Goal: Transaction & Acquisition: Register for event/course

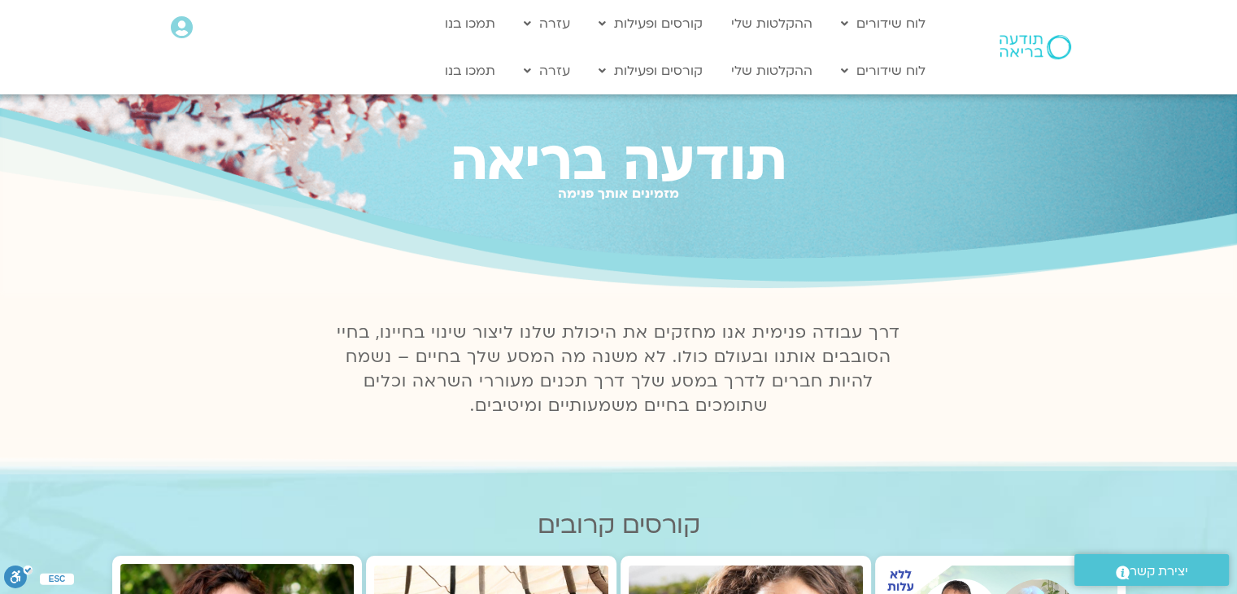
click at [179, 33] on icon at bounding box center [182, 27] width 22 height 23
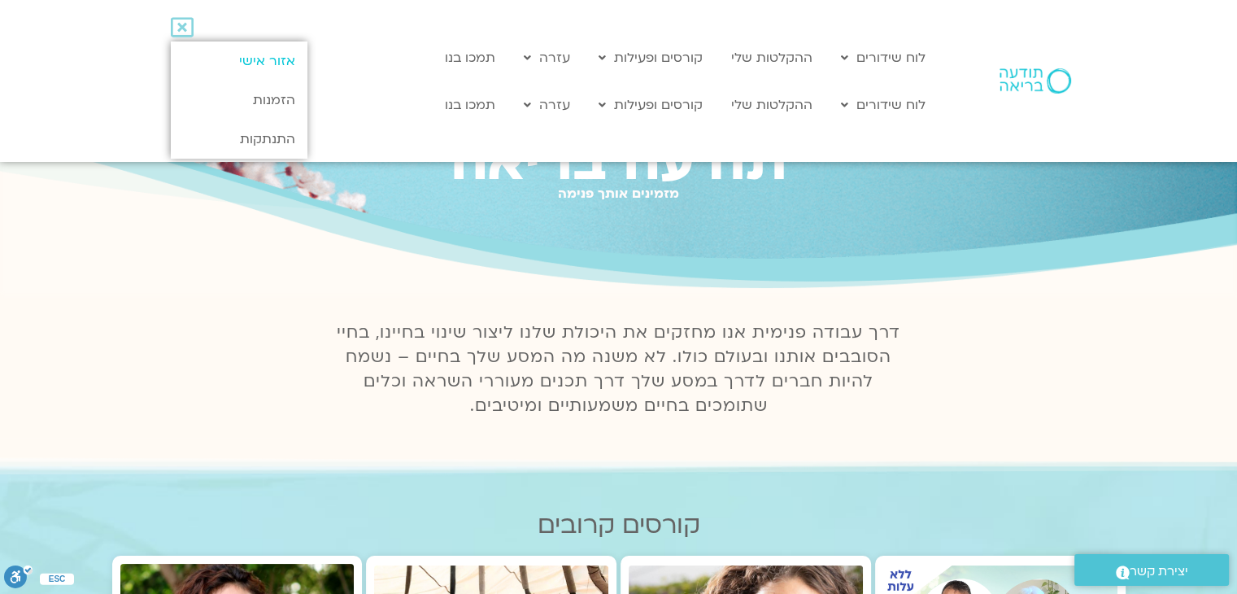
click at [264, 65] on link "אזור אישי" at bounding box center [239, 60] width 136 height 39
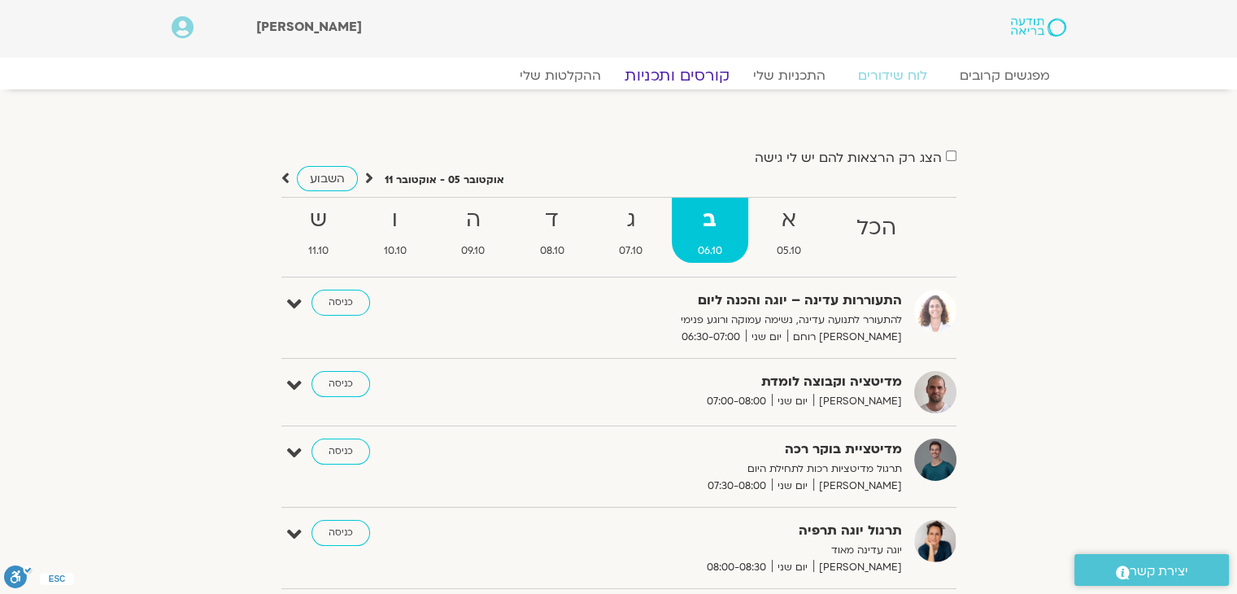
click at [709, 81] on link "קורסים ותכניות" at bounding box center [676, 76] width 143 height 20
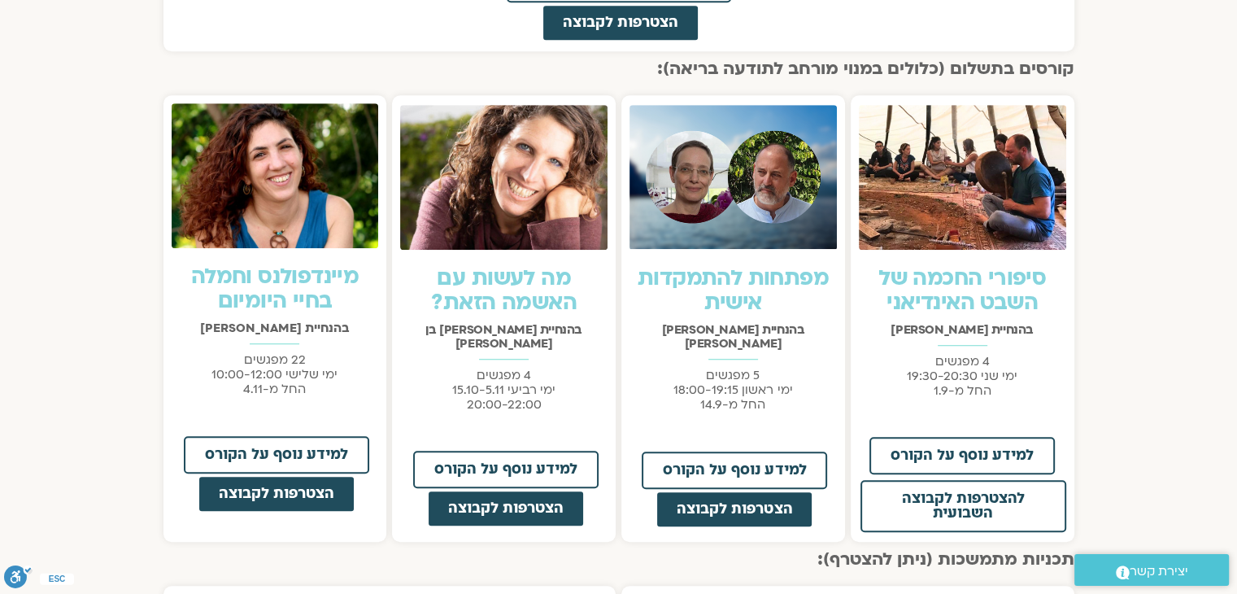
scroll to position [1139, 0]
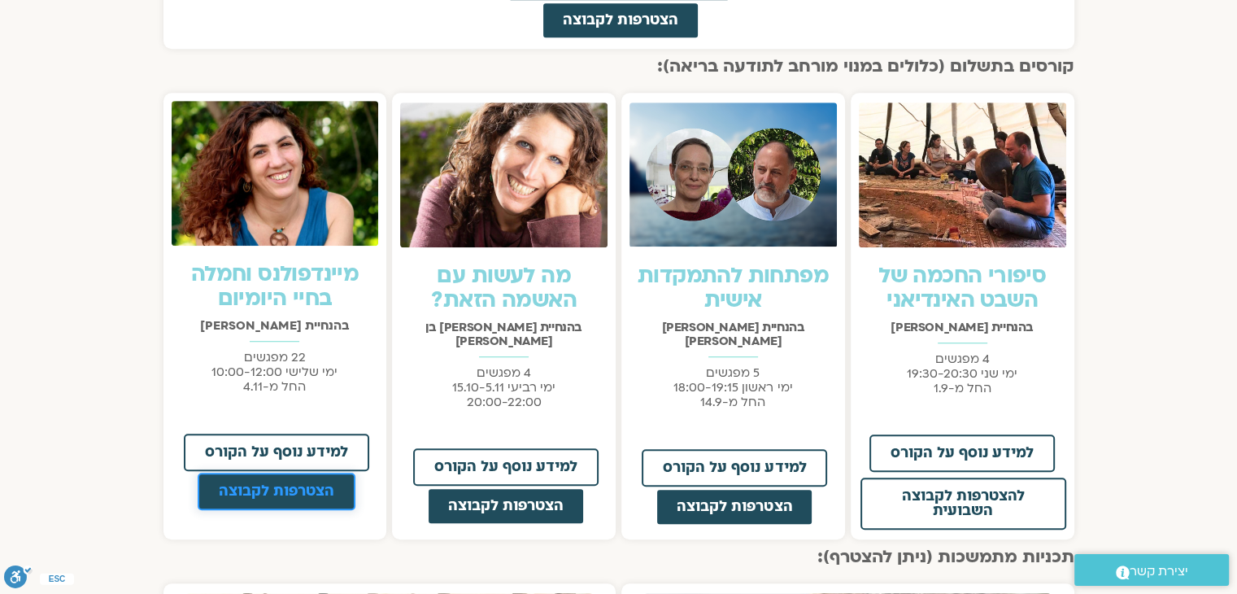
click at [268, 489] on span "הצטרפות לקבוצה" at bounding box center [277, 491] width 116 height 15
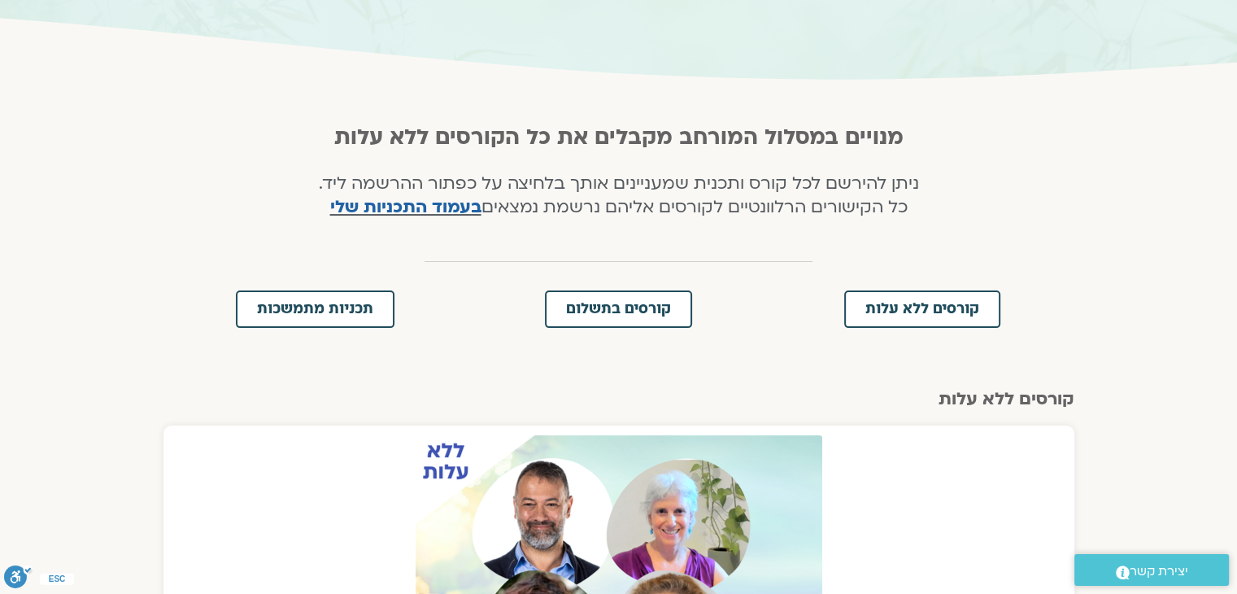
scroll to position [244, 0]
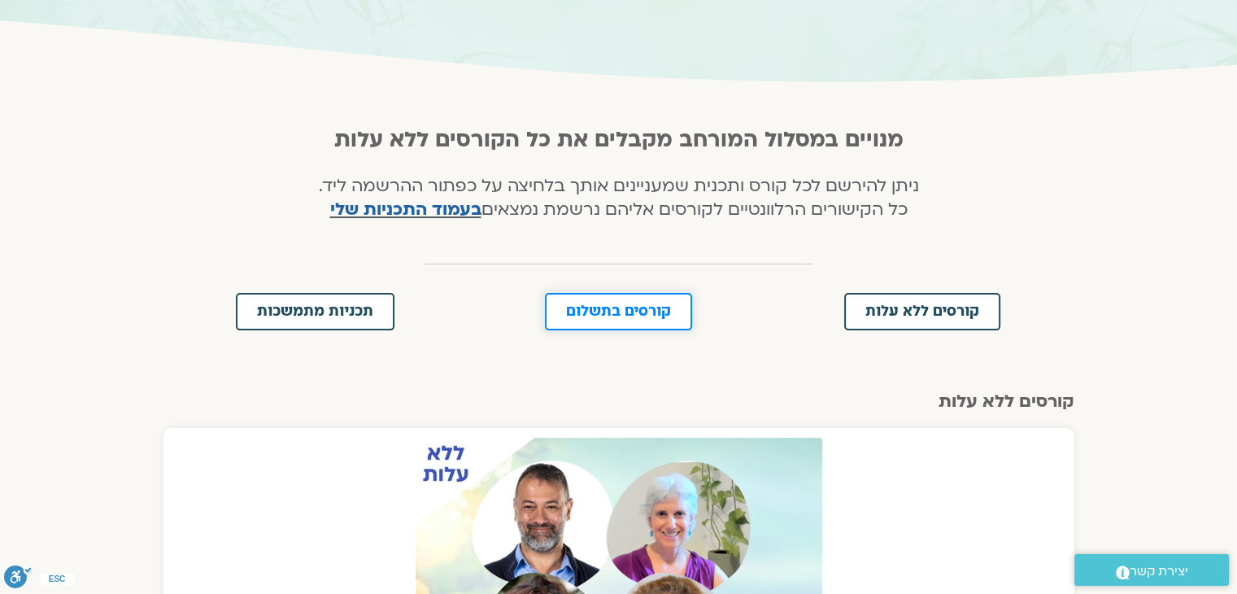
click at [618, 304] on span "קורסים בתשלום" at bounding box center [618, 311] width 105 height 15
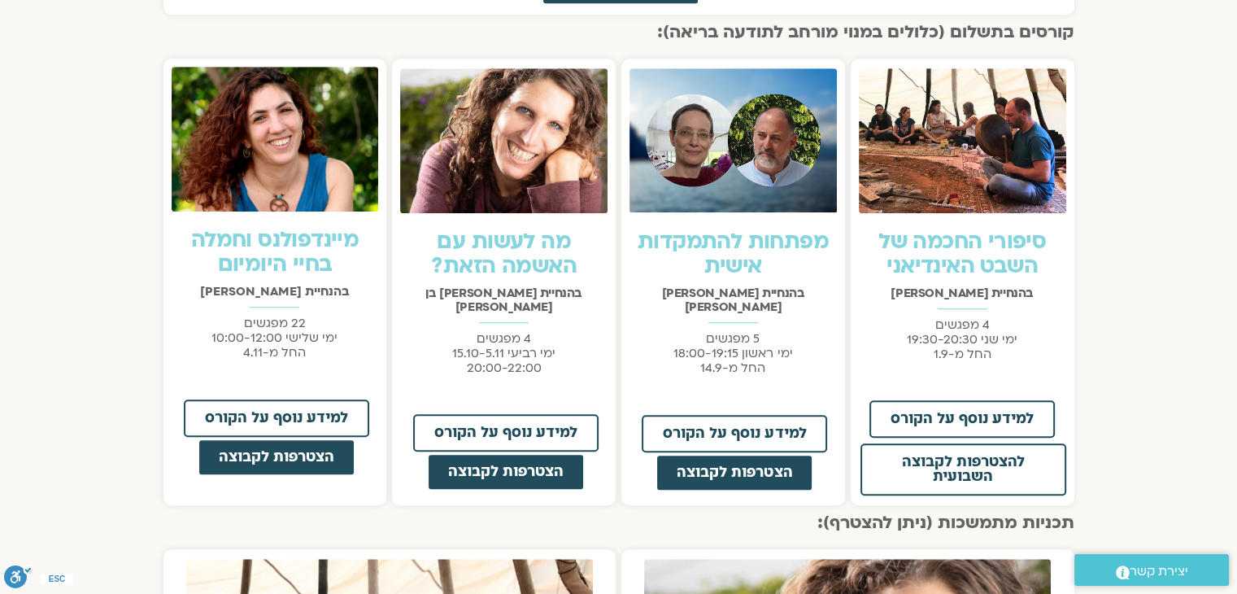
scroll to position [1184, 0]
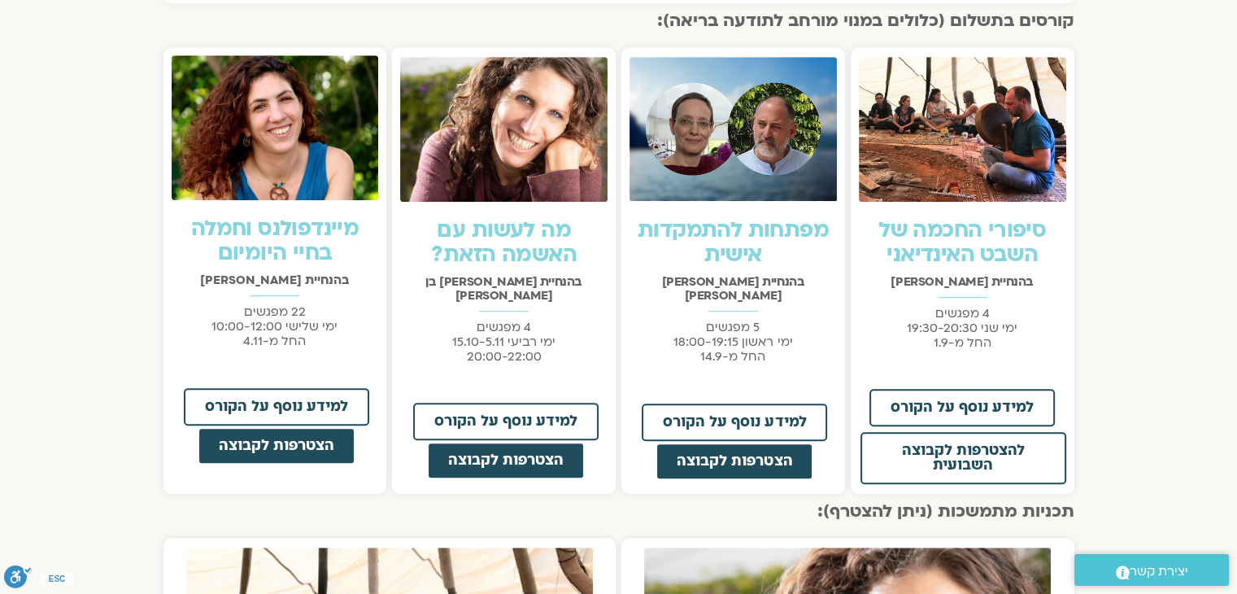
click at [313, 243] on link "מיינדפולנס וחמלה בחיי היומיום" at bounding box center [275, 241] width 168 height 54
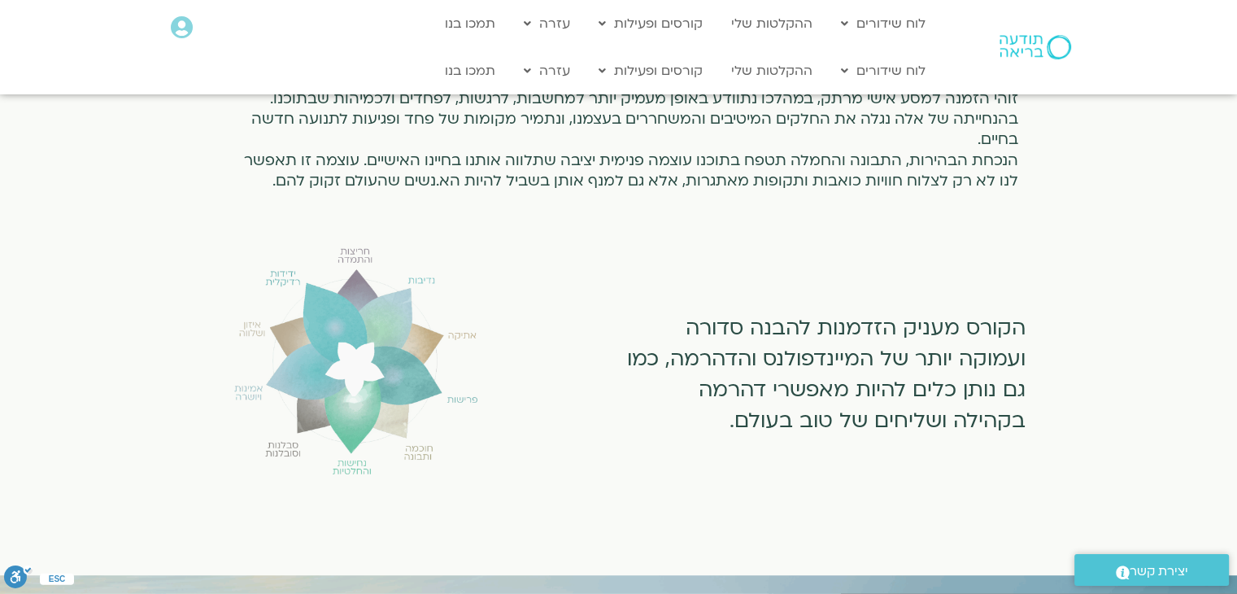
scroll to position [1057, 0]
